Goal: Information Seeking & Learning: Learn about a topic

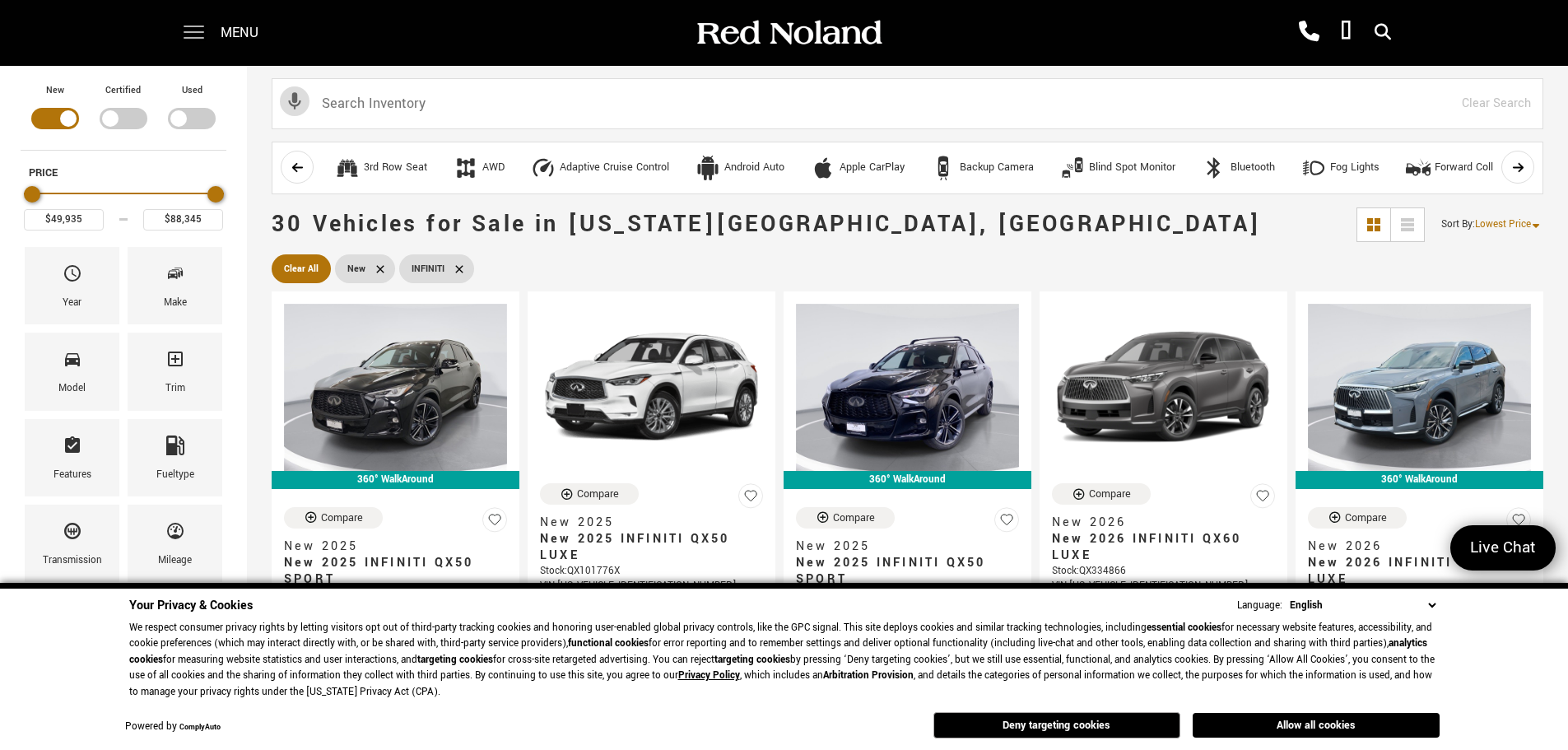
click at [193, 27] on span at bounding box center [194, 33] width 21 height 66
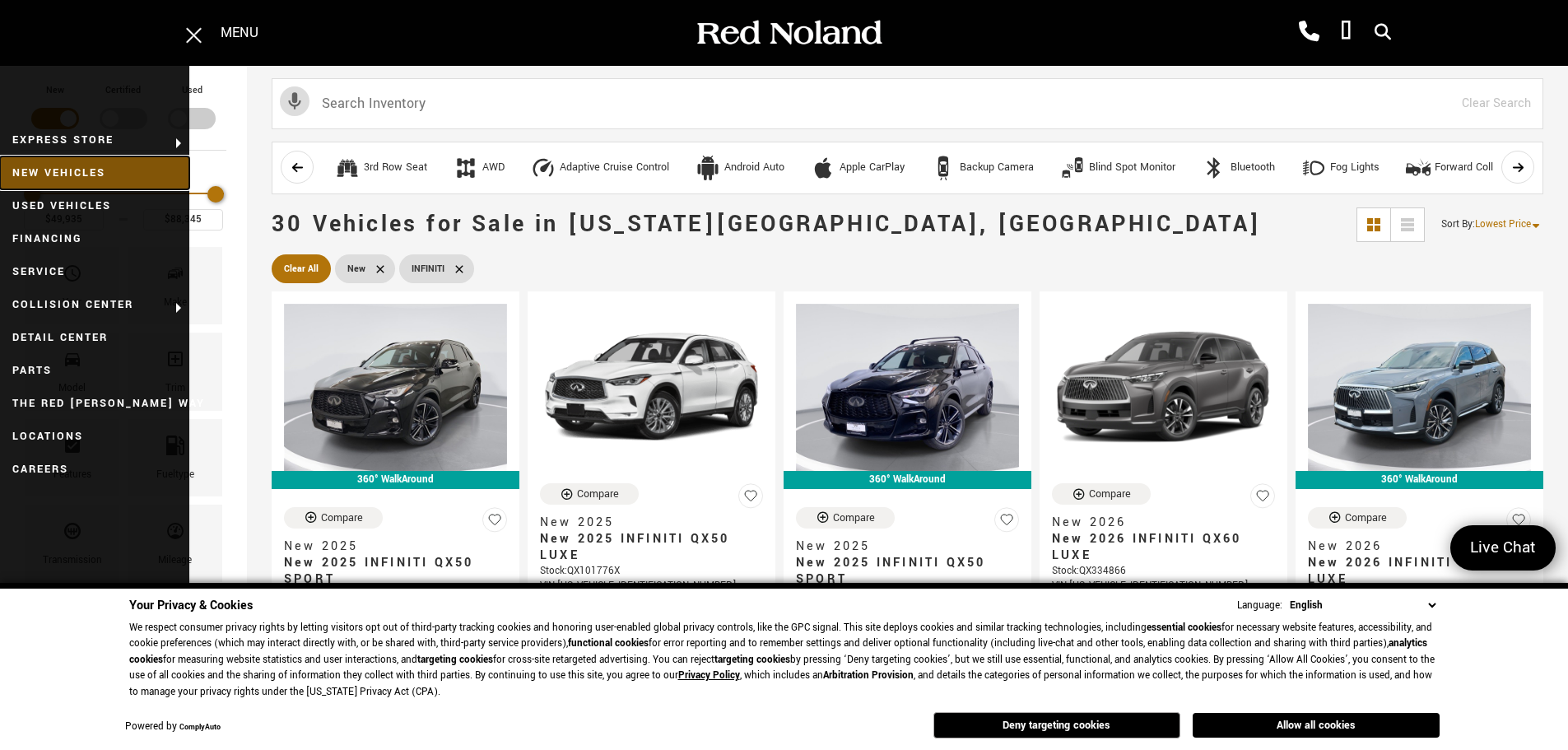
click at [90, 168] on link "New Vehicles" at bounding box center [95, 172] width 189 height 33
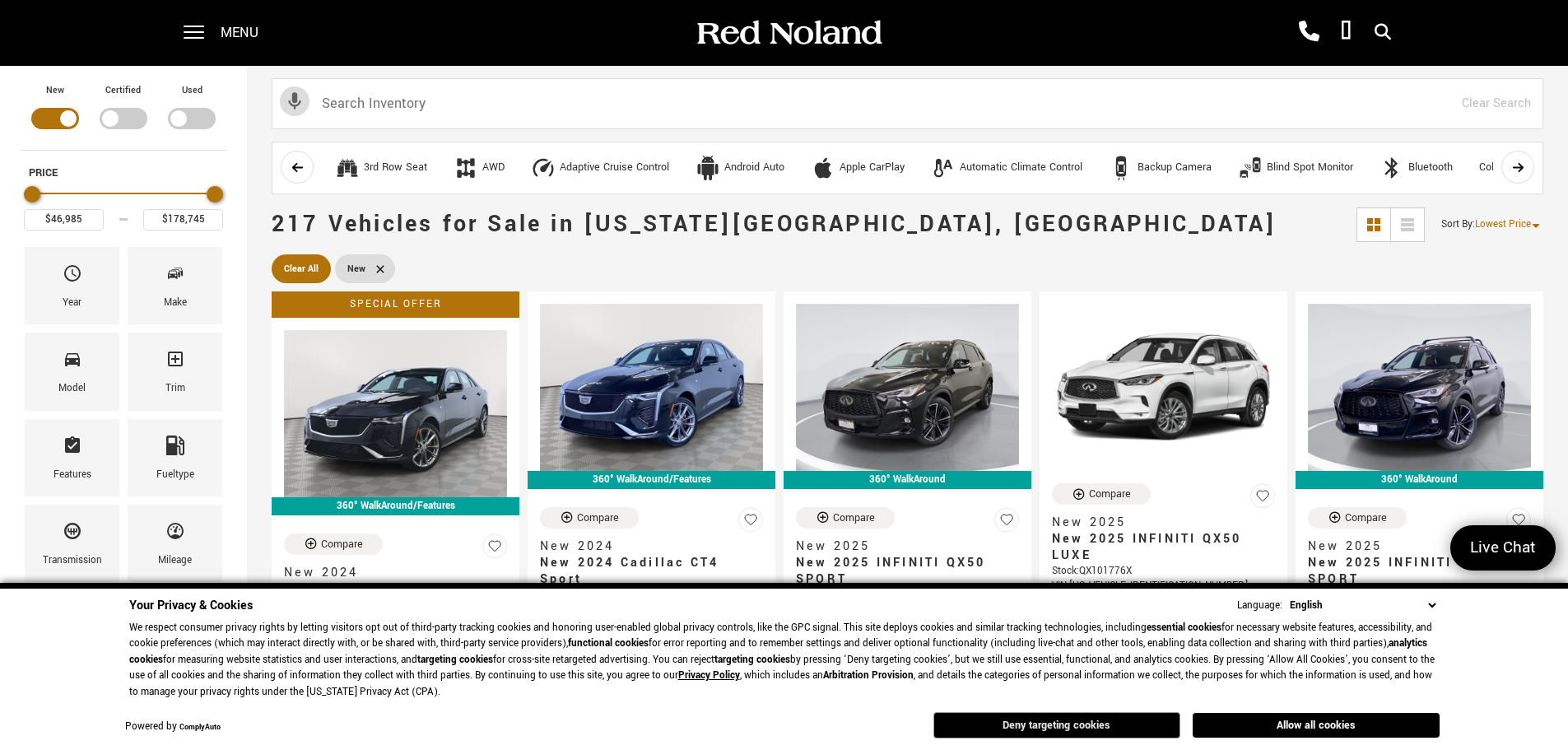
click at [1131, 729] on button "Deny targeting cookies" at bounding box center [1057, 725] width 247 height 27
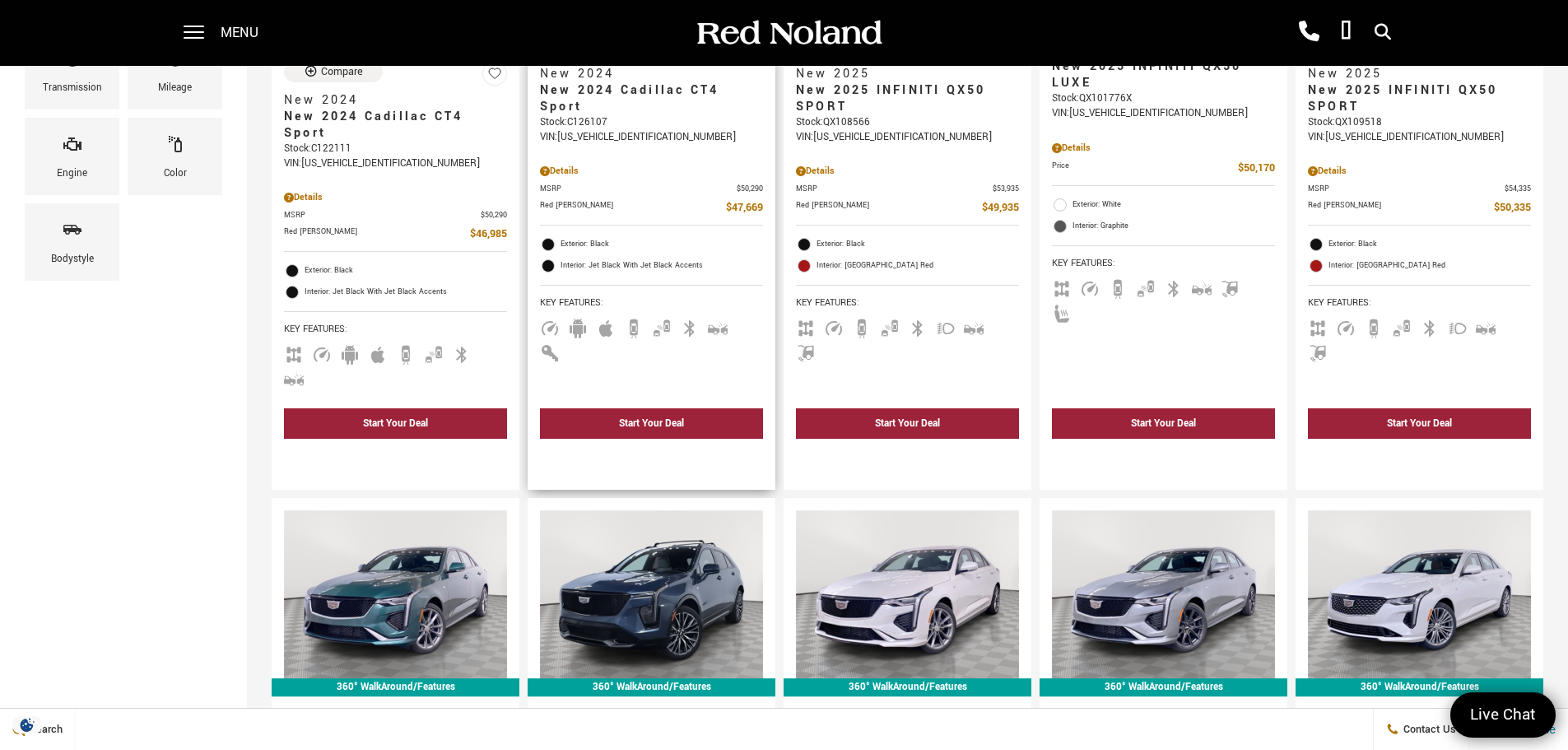
scroll to position [658, 0]
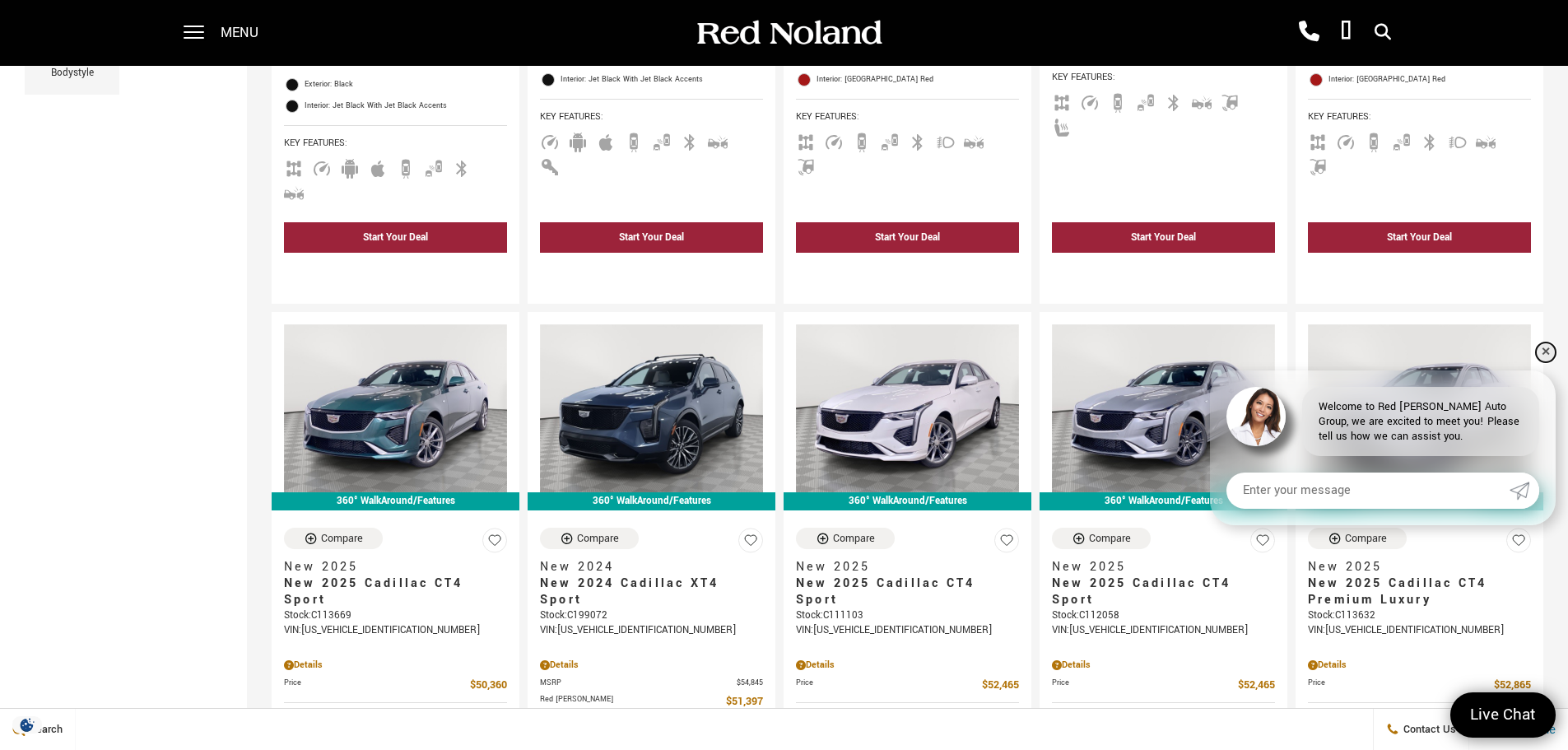
click at [1552, 345] on link "✕" at bounding box center [1546, 352] width 20 height 20
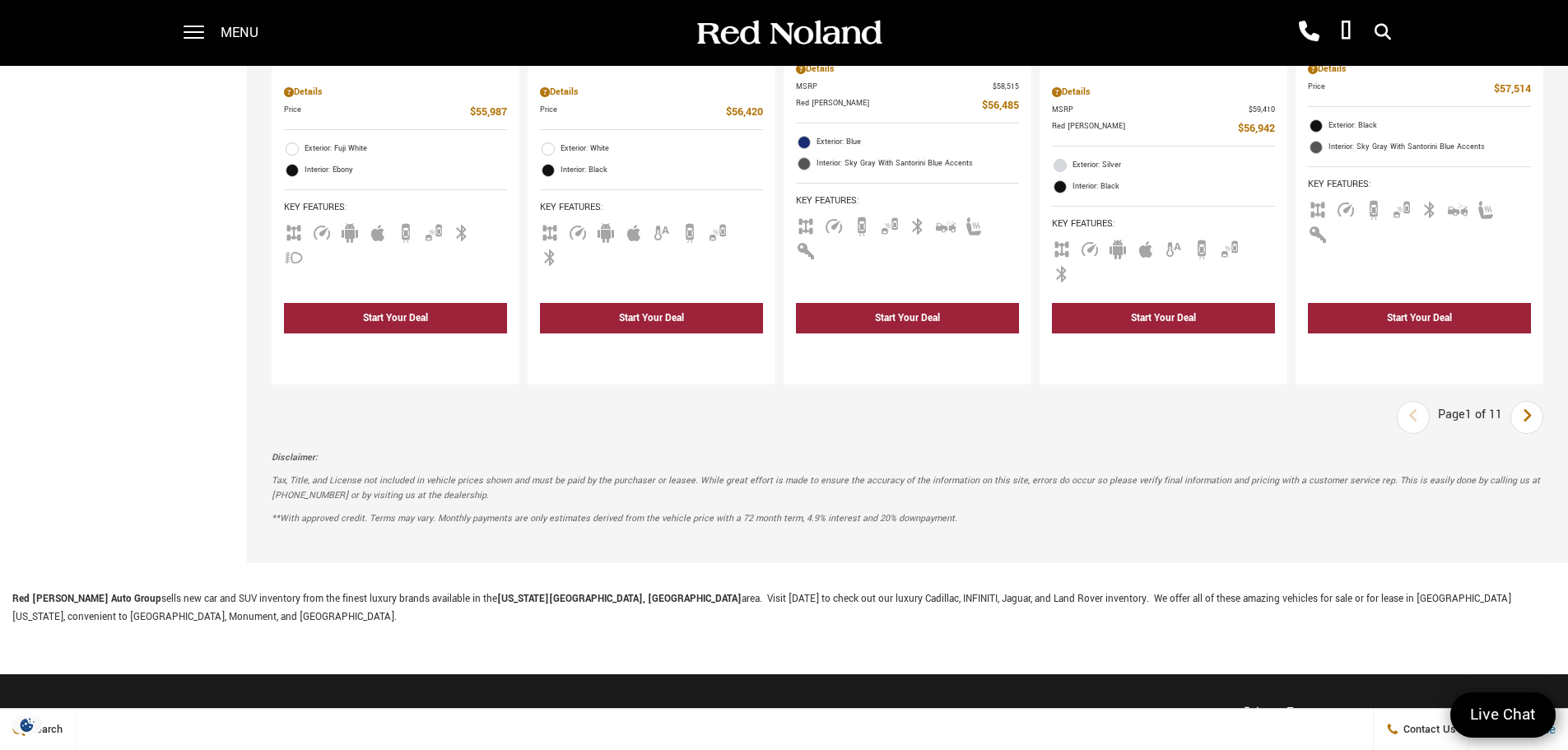
scroll to position [2552, 0]
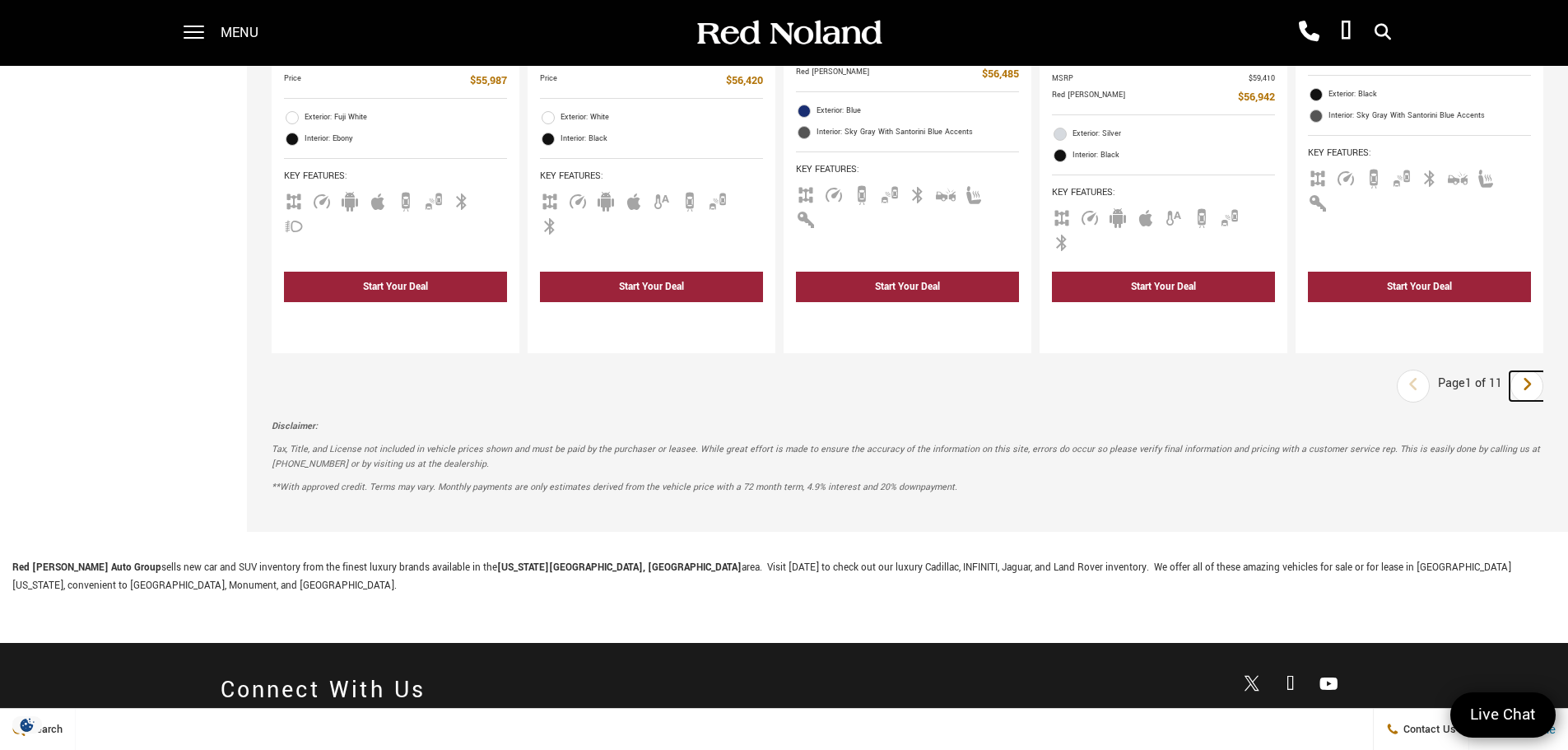
click at [1532, 371] on link "Next" at bounding box center [1527, 386] width 35 height 30
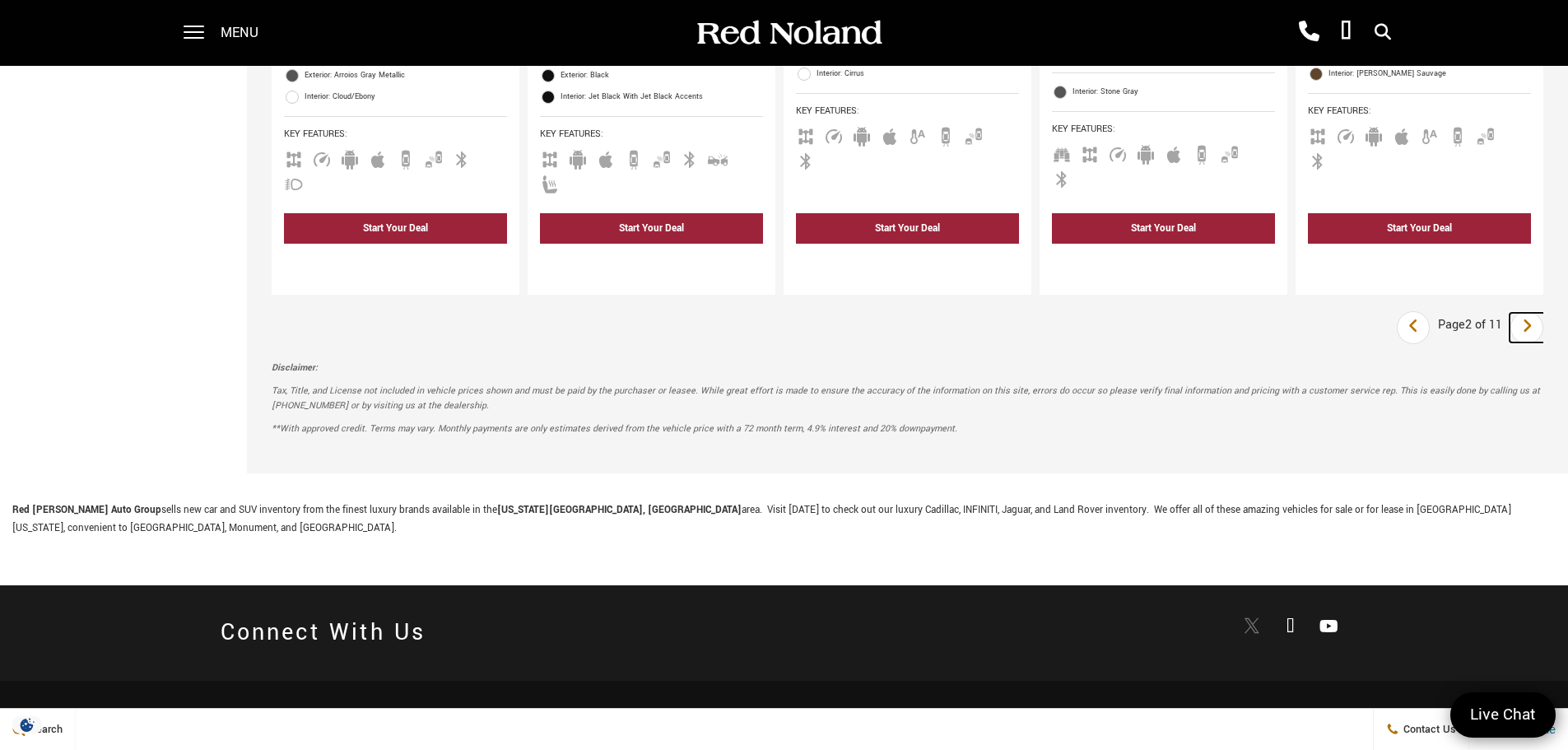
scroll to position [2552, 0]
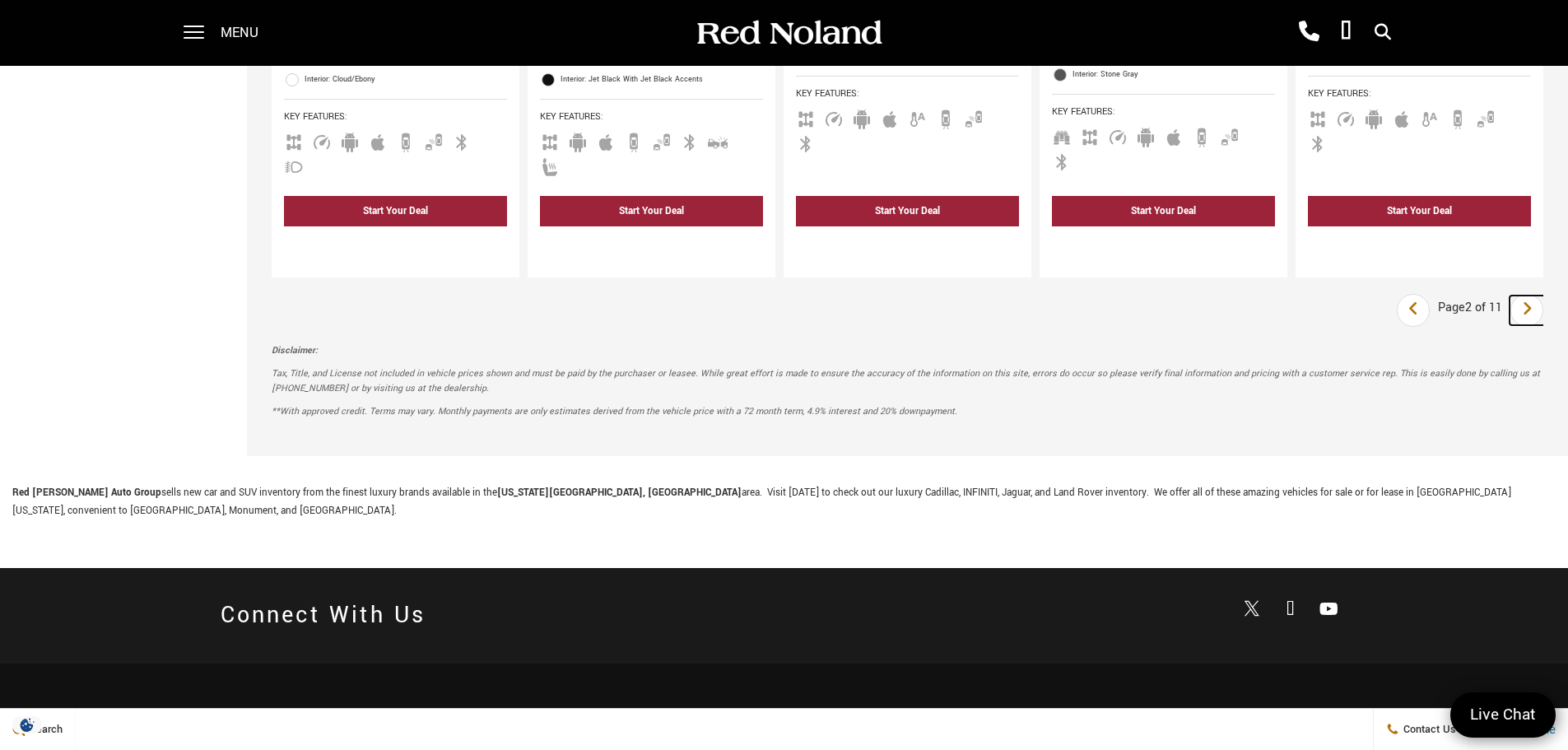
click at [1545, 296] on link "Next" at bounding box center [1527, 310] width 35 height 30
